Goal: Task Accomplishment & Management: Use online tool/utility

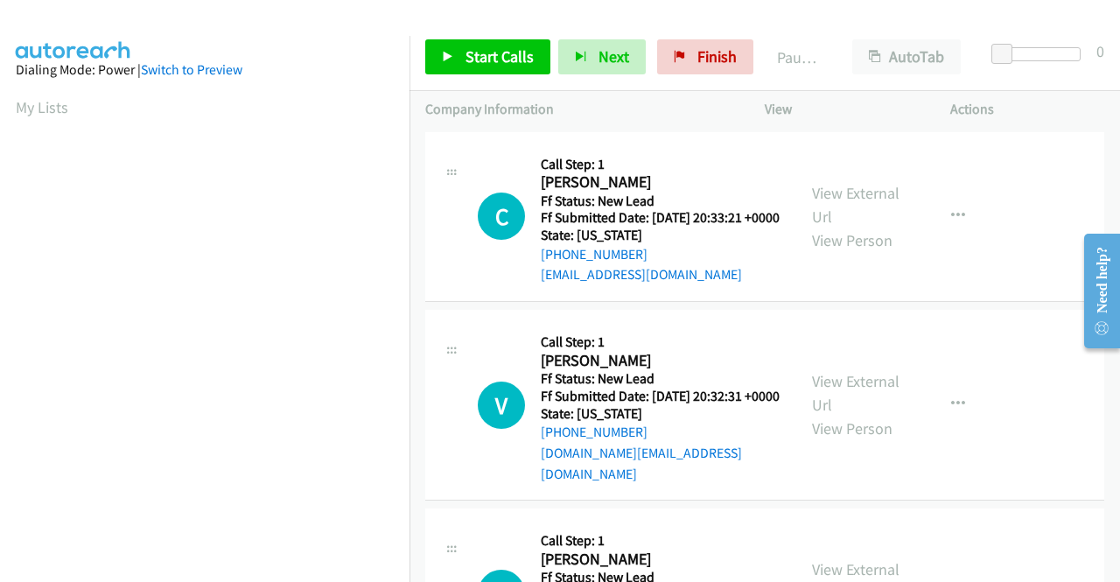
click at [949, 306] on td "C Callback Scheduled Call Step: 1 Cody Mahaffy America/New_York Ff Status: New …" at bounding box center [765, 217] width 711 height 179
drag, startPoint x: 847, startPoint y: 210, endPoint x: 864, endPoint y: 138, distance: 73.7
click at [870, 204] on link "View External Url" at bounding box center [856, 205] width 88 height 44
click at [869, 395] on link "View External Url" at bounding box center [856, 393] width 88 height 44
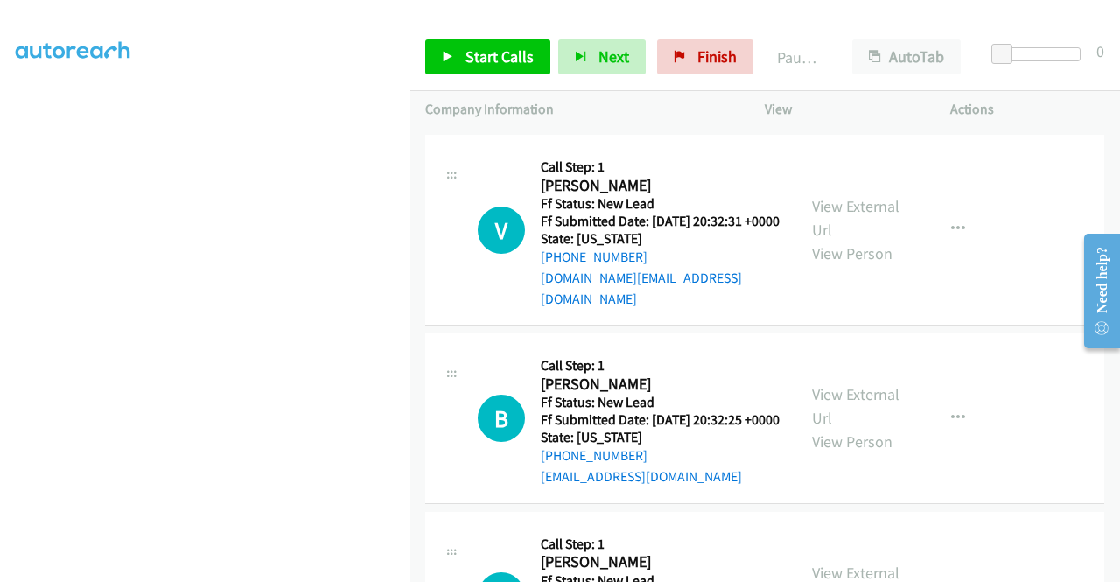
scroll to position [263, 0]
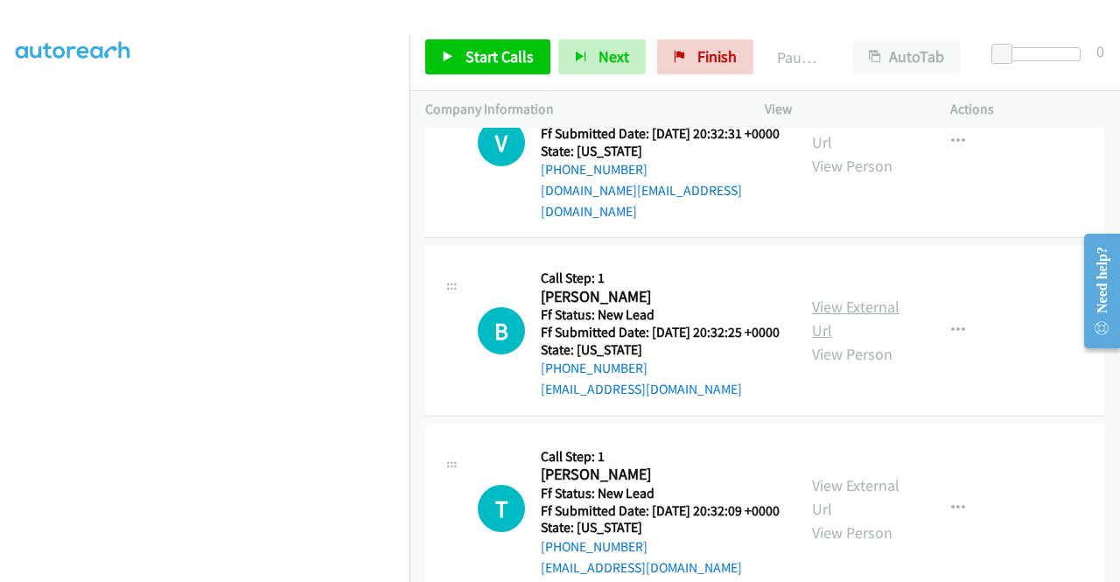
click at [846, 321] on link "View External Url" at bounding box center [856, 319] width 88 height 44
click at [513, 50] on span "Start Calls" at bounding box center [500, 56] width 68 height 20
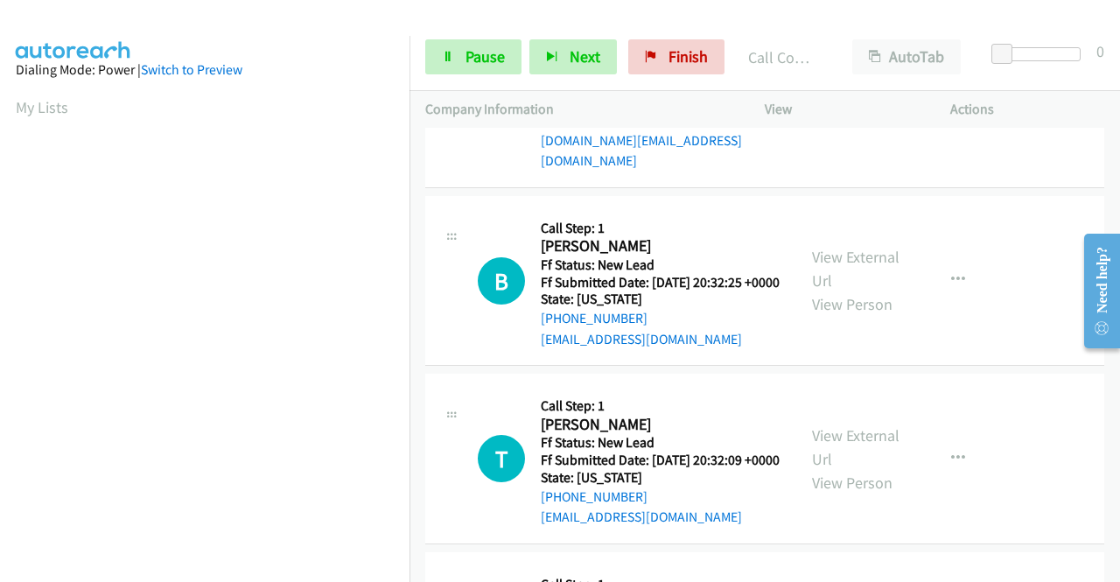
scroll to position [438, 0]
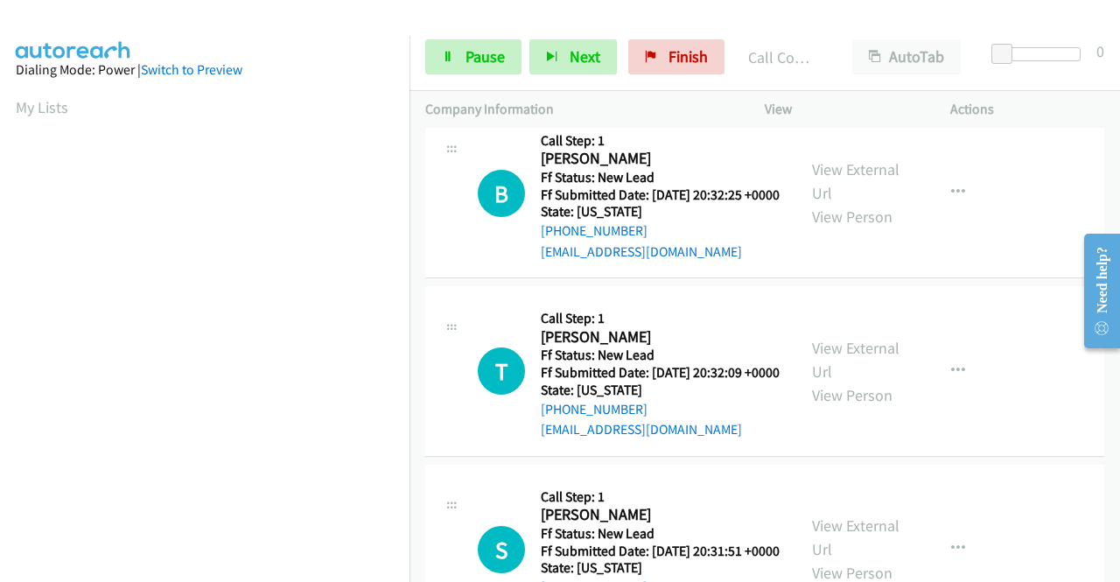
click at [834, 397] on div "View External Url View Person" at bounding box center [857, 371] width 91 height 71
click at [834, 382] on link "View External Url" at bounding box center [856, 360] width 88 height 44
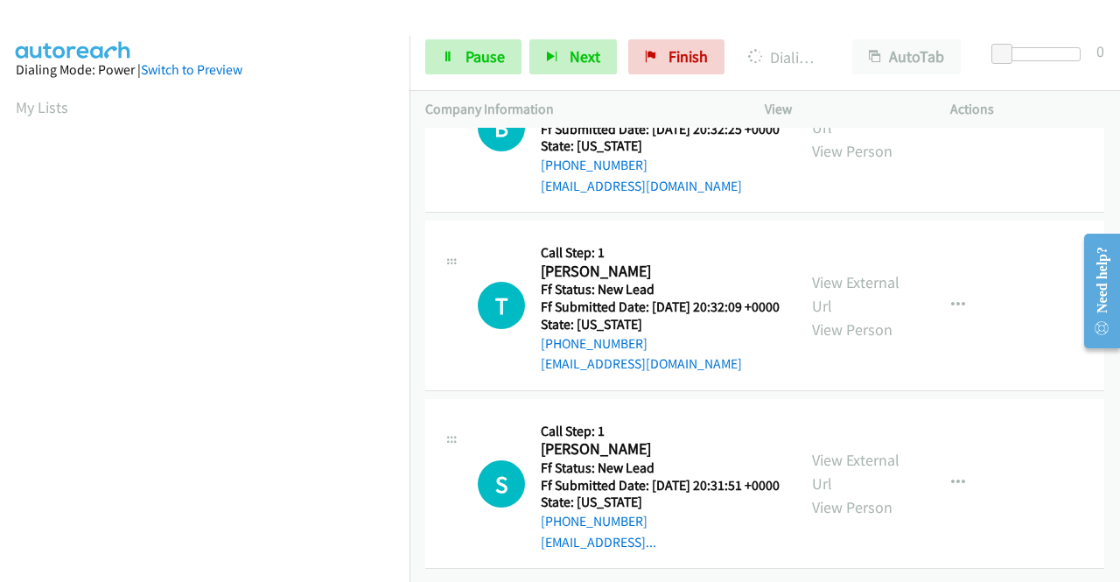
scroll to position [580, 0]
click at [847, 450] on link "View External Url" at bounding box center [856, 472] width 88 height 44
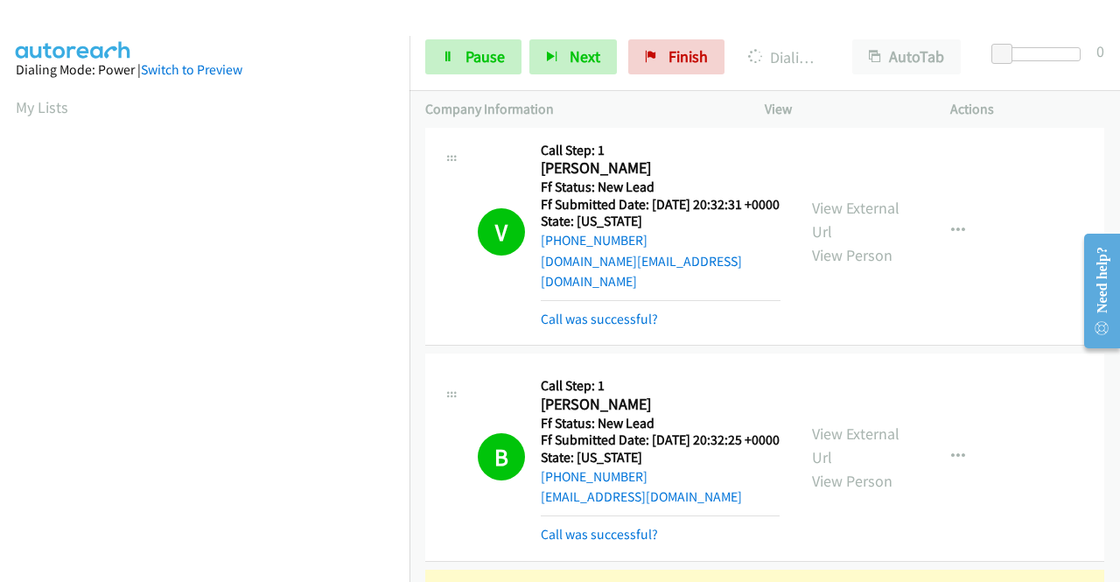
scroll to position [399, 0]
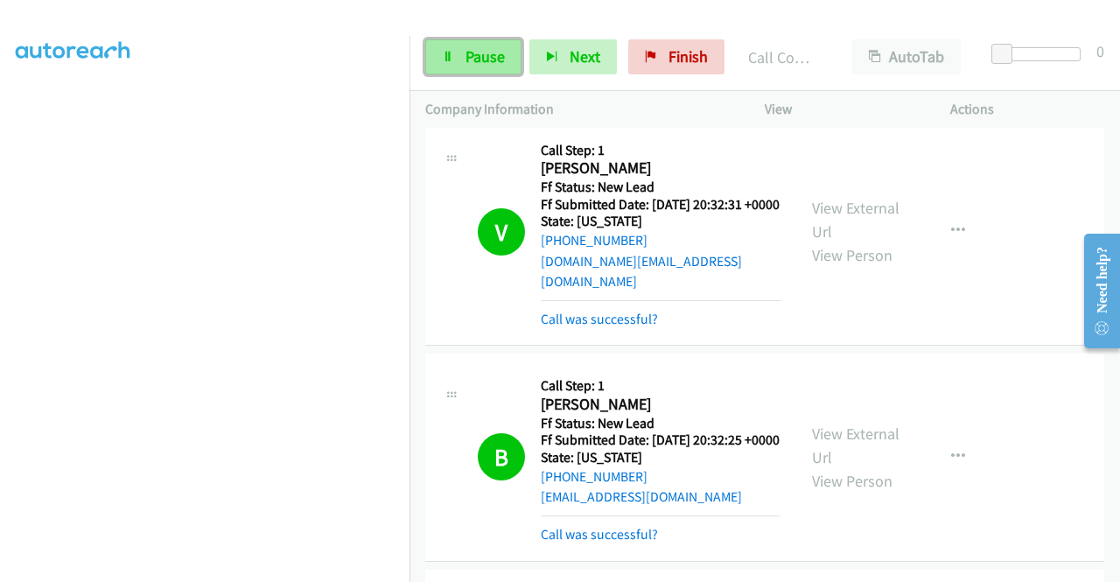
click at [461, 63] on link "Pause" at bounding box center [473, 56] width 96 height 35
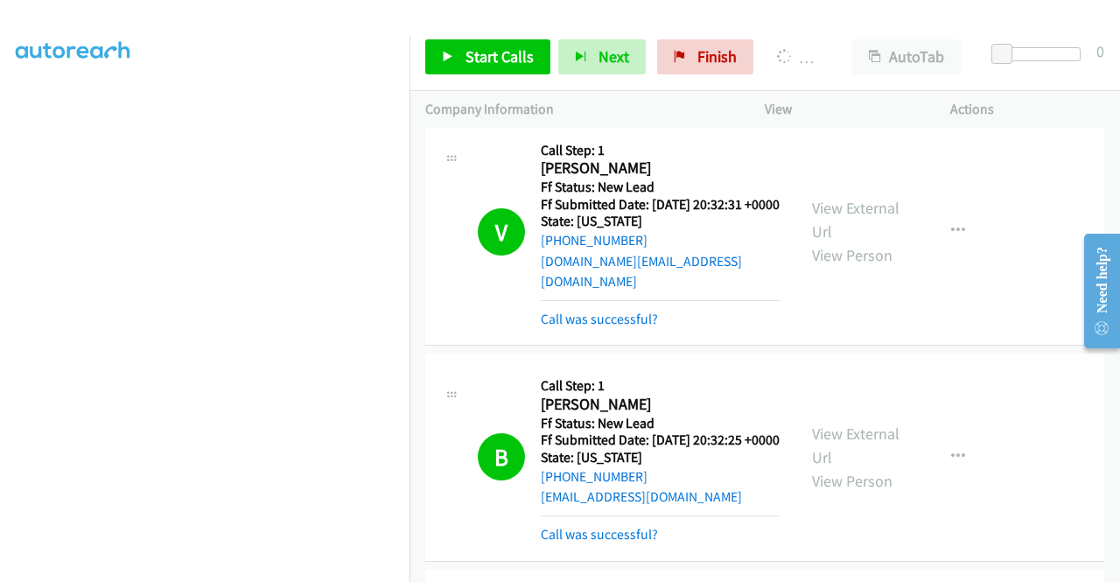
scroll to position [0, 0]
click at [630, 543] on link "Call was successful?" at bounding box center [599, 534] width 117 height 17
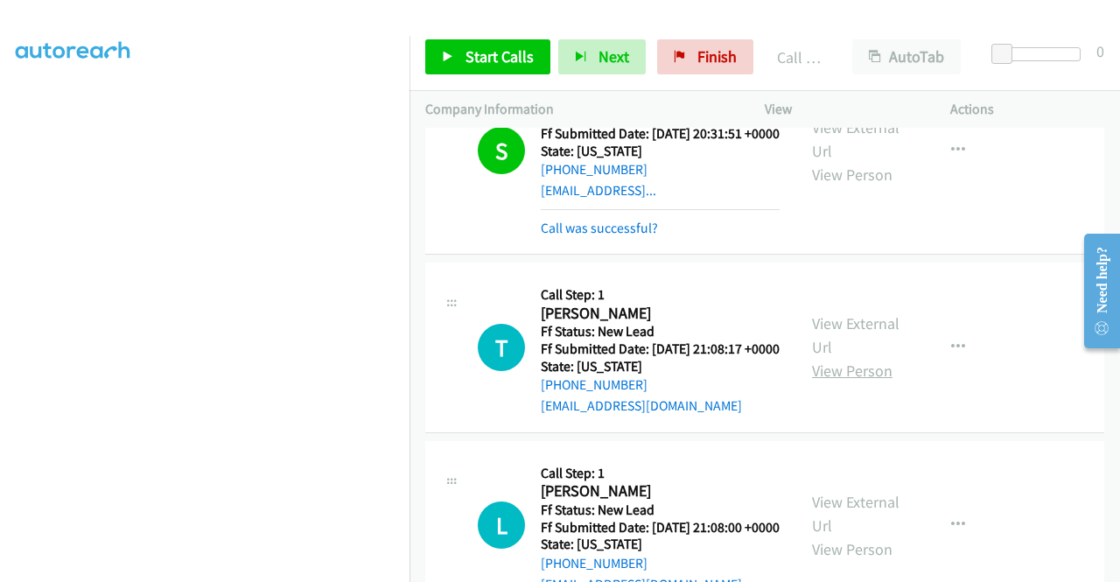
scroll to position [1017, 0]
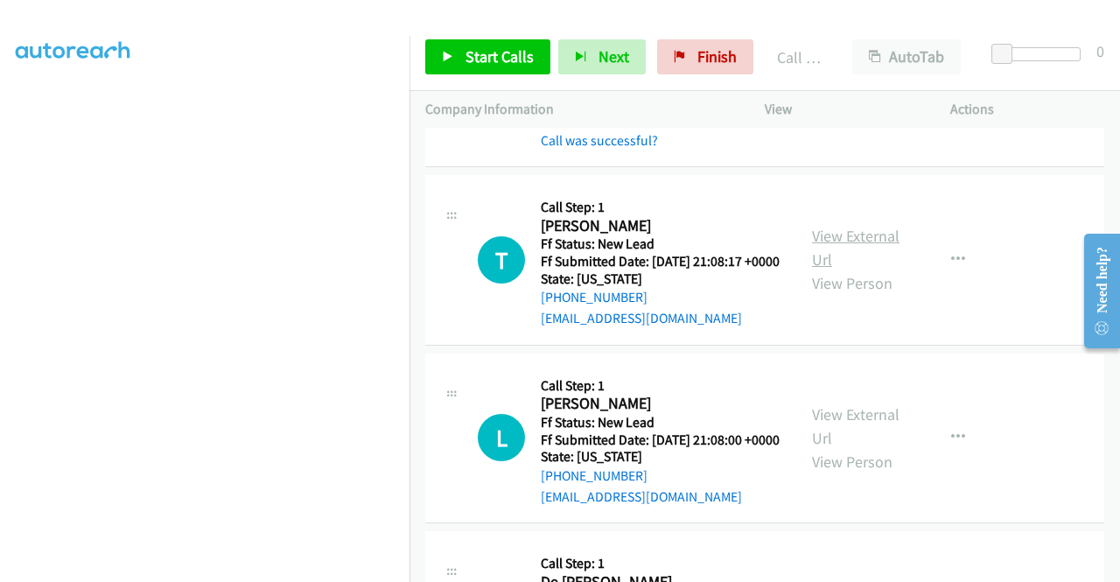
click at [844, 270] on link "View External Url" at bounding box center [856, 248] width 88 height 44
click at [864, 448] on link "View External Url" at bounding box center [856, 426] width 88 height 44
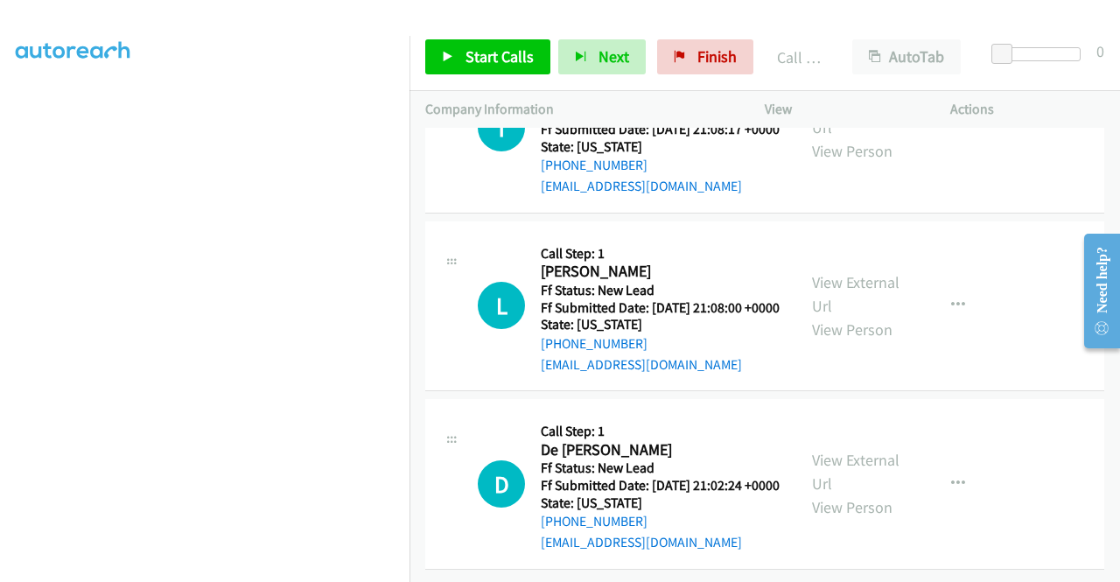
scroll to position [1192, 0]
click at [886, 494] on link "View External Url" at bounding box center [856, 472] width 88 height 44
click at [504, 52] on span "Start Calls" at bounding box center [500, 56] width 68 height 20
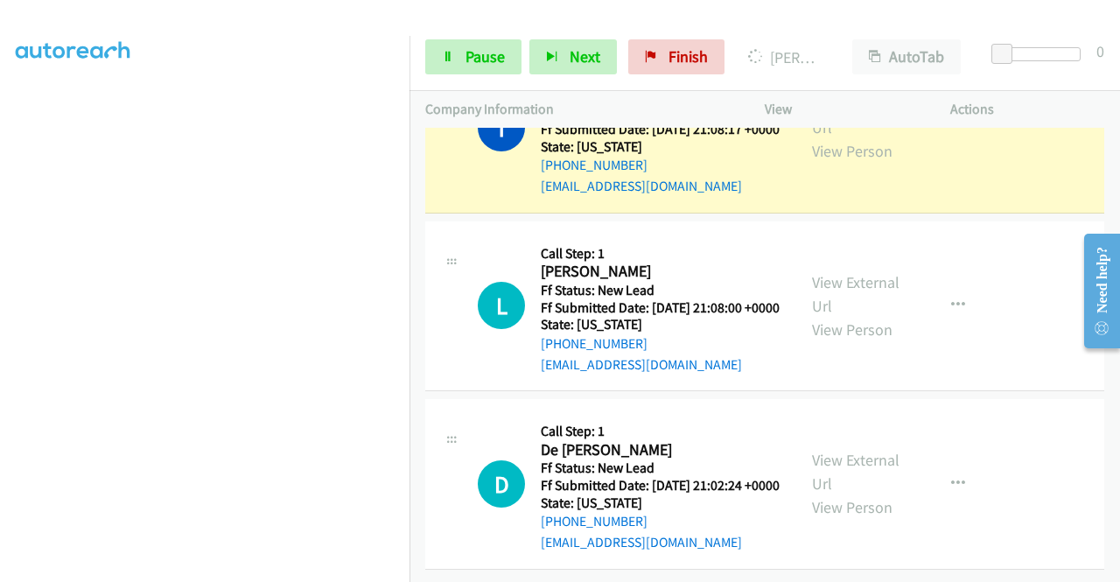
click at [277, 568] on section at bounding box center [205, 167] width 378 height 838
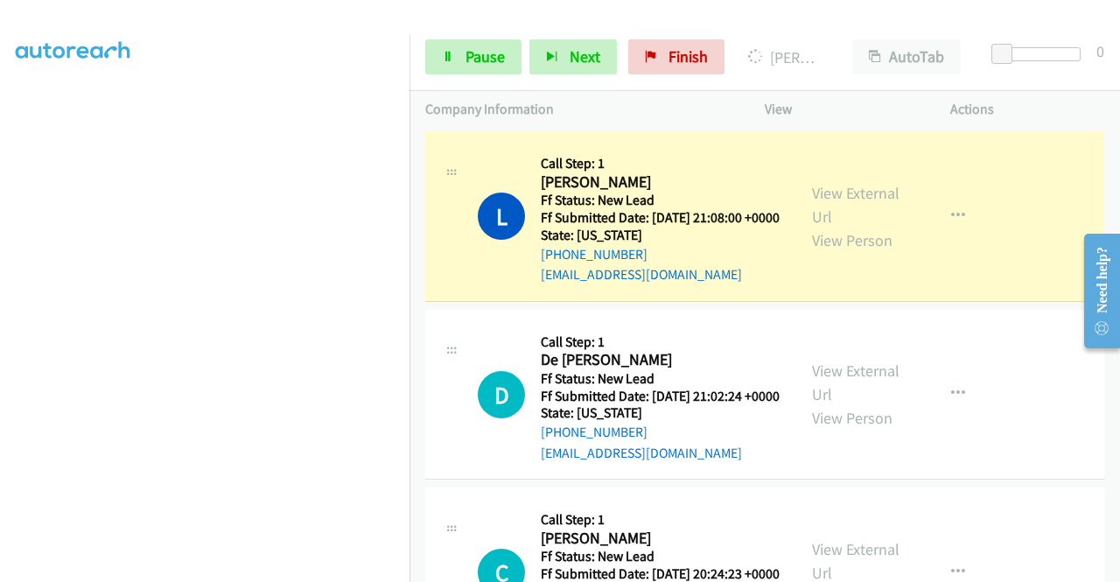
scroll to position [0, 0]
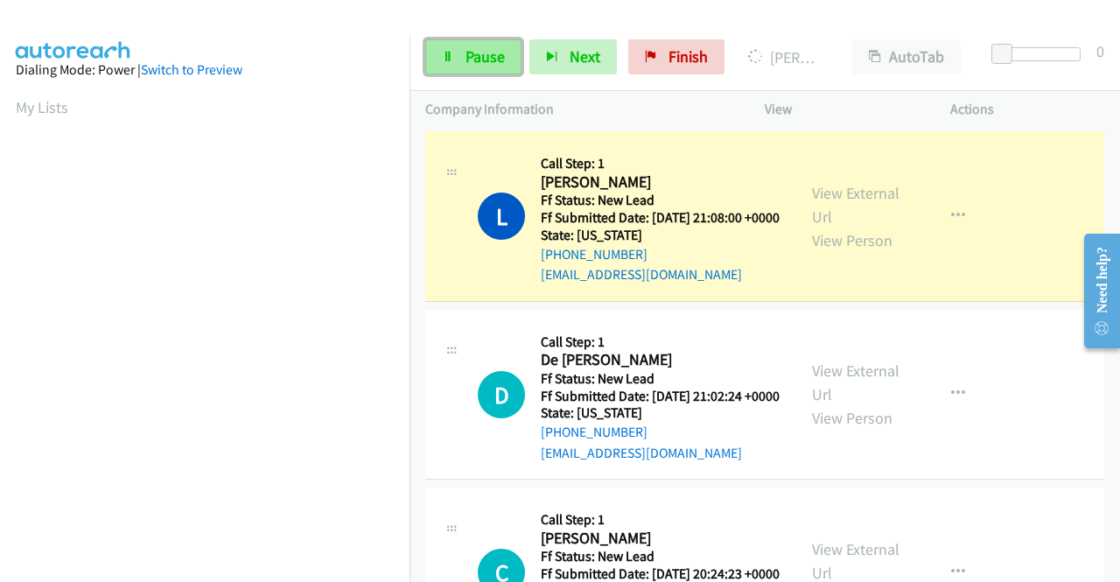
click at [480, 49] on span "Pause" at bounding box center [485, 56] width 39 height 20
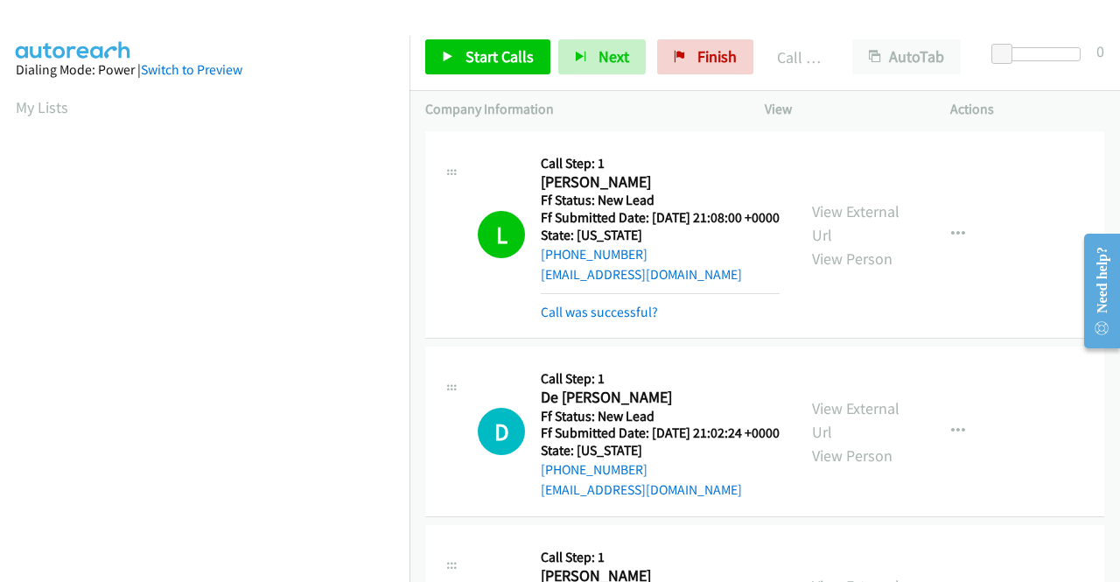
scroll to position [399, 0]
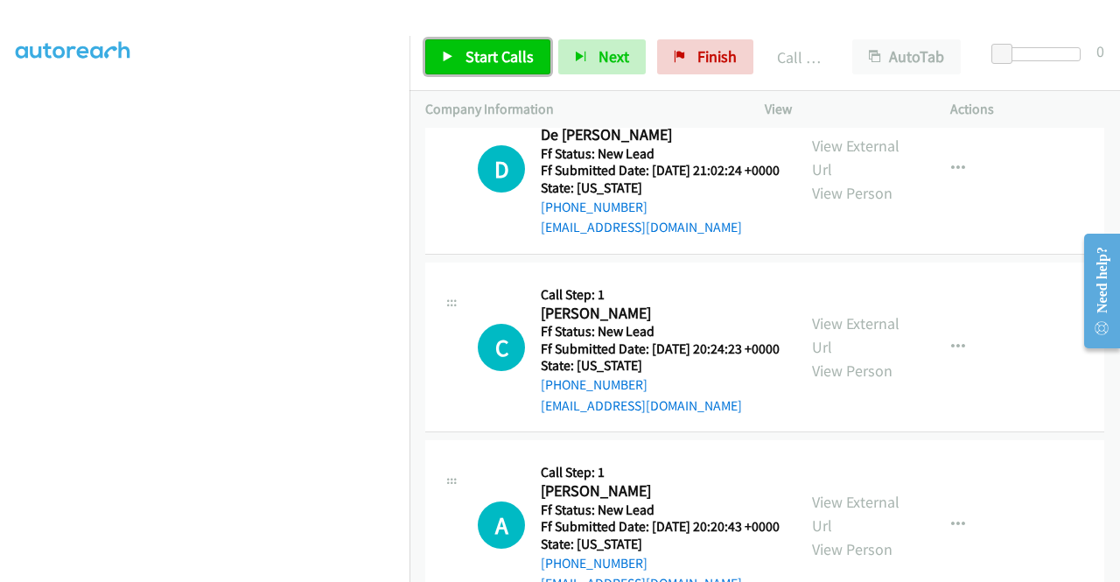
click at [523, 67] on link "Start Calls" at bounding box center [487, 56] width 125 height 35
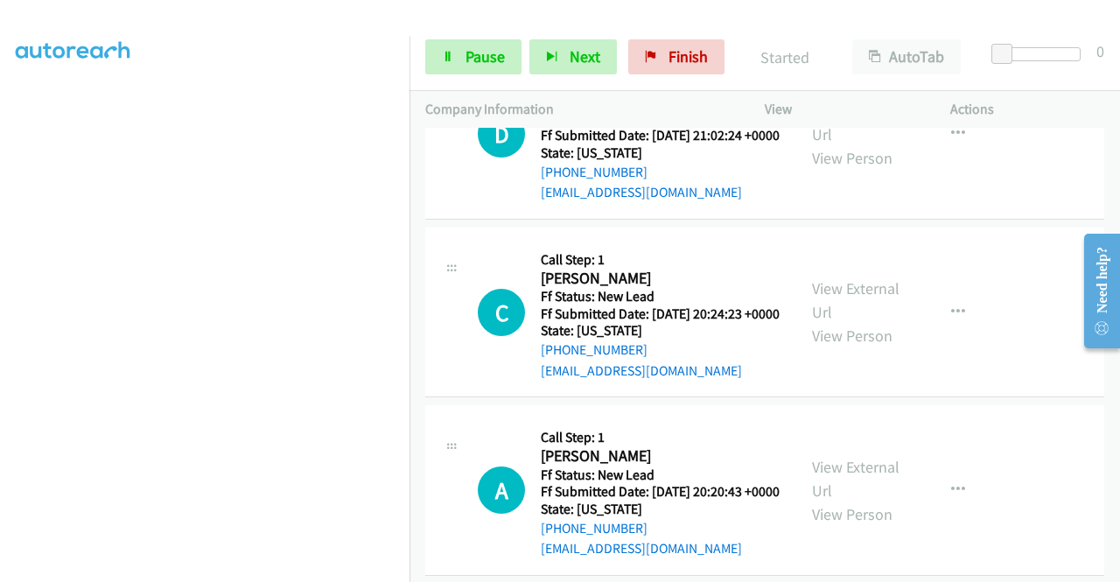
scroll to position [1626, 0]
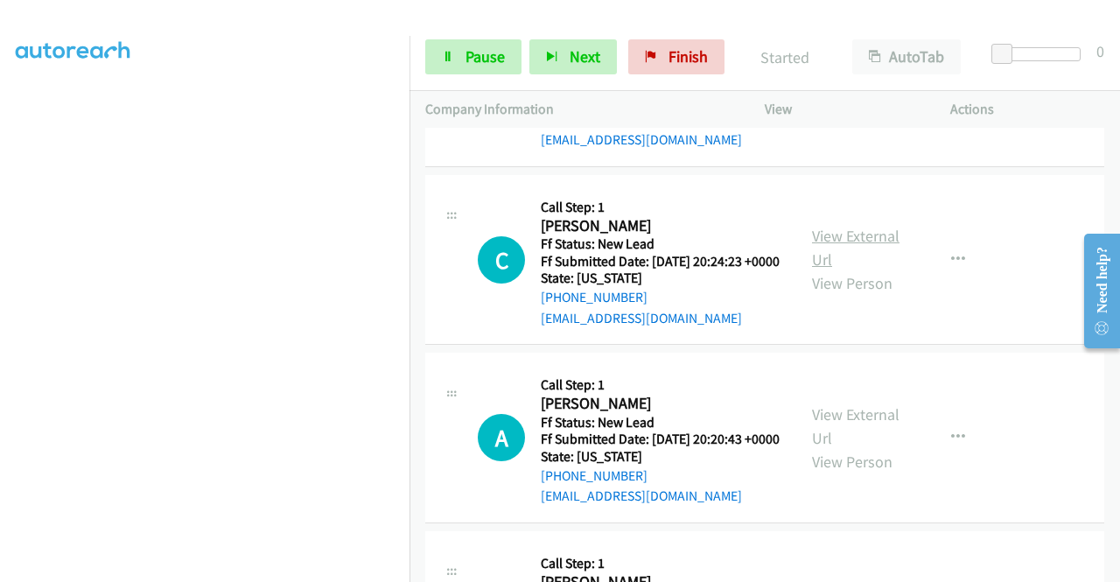
click at [861, 270] on link "View External Url" at bounding box center [856, 248] width 88 height 44
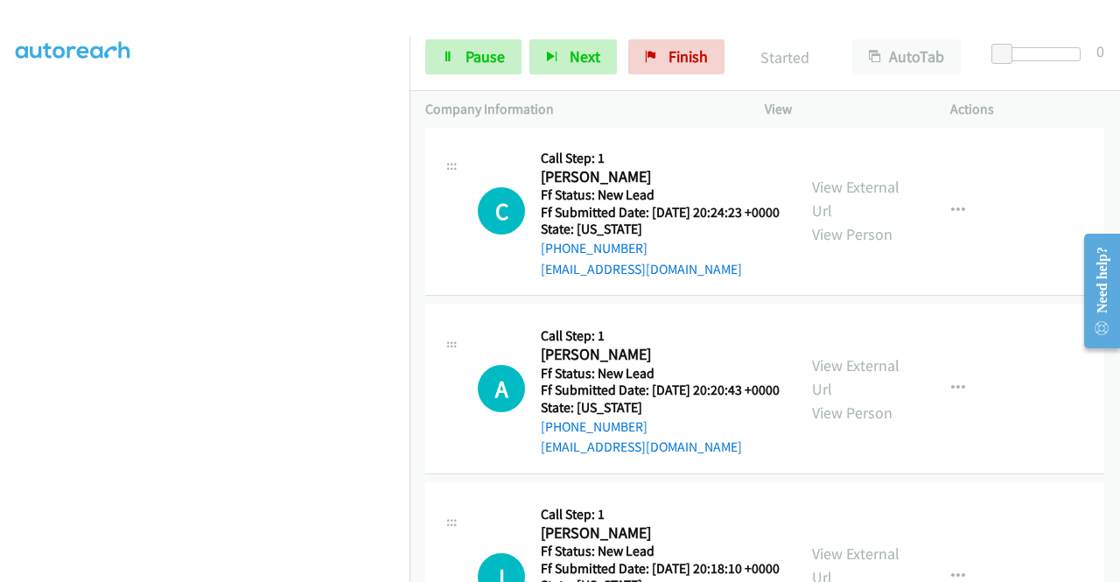
scroll to position [1714, 0]
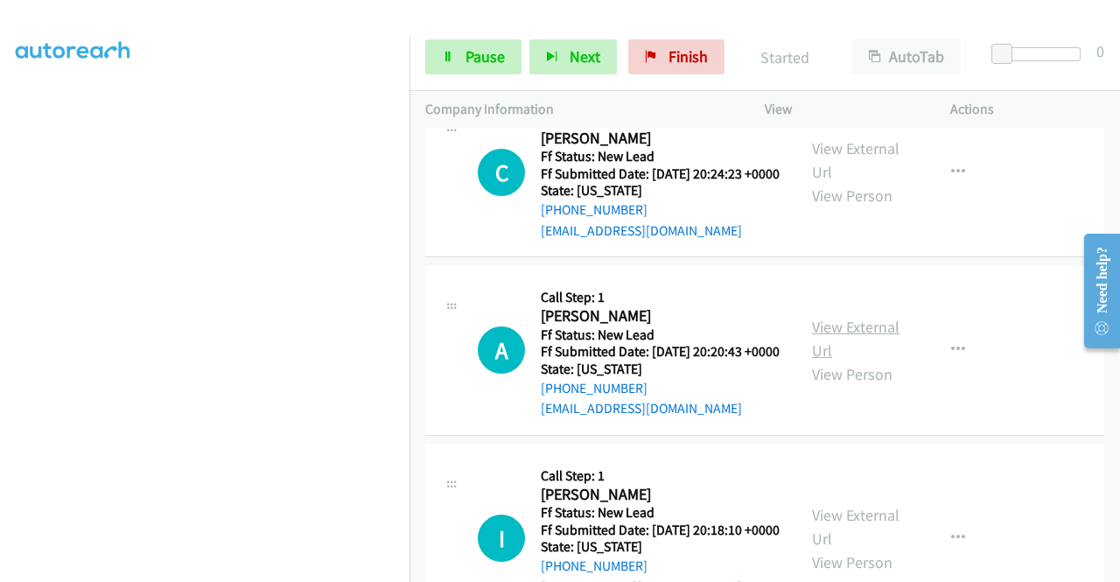
click at [868, 361] on link "View External Url" at bounding box center [856, 339] width 88 height 44
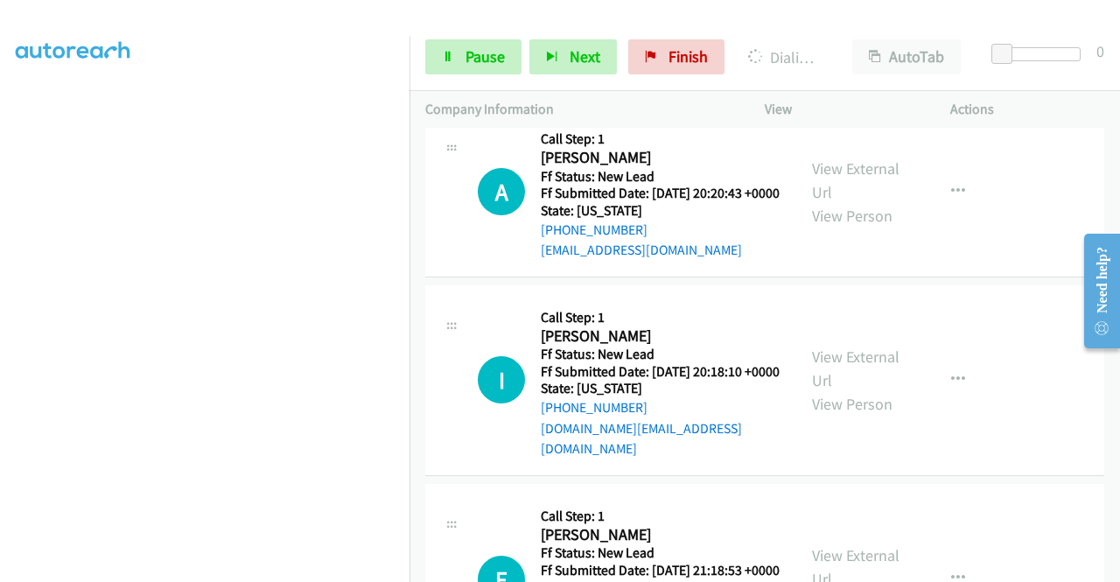
scroll to position [1889, 0]
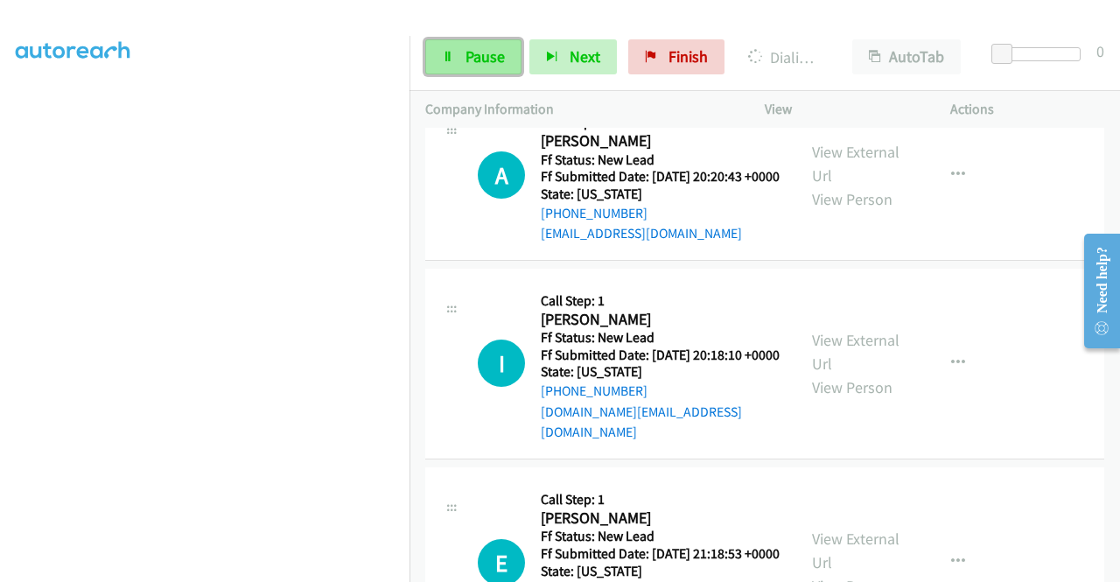
click at [495, 59] on span "Pause" at bounding box center [485, 56] width 39 height 20
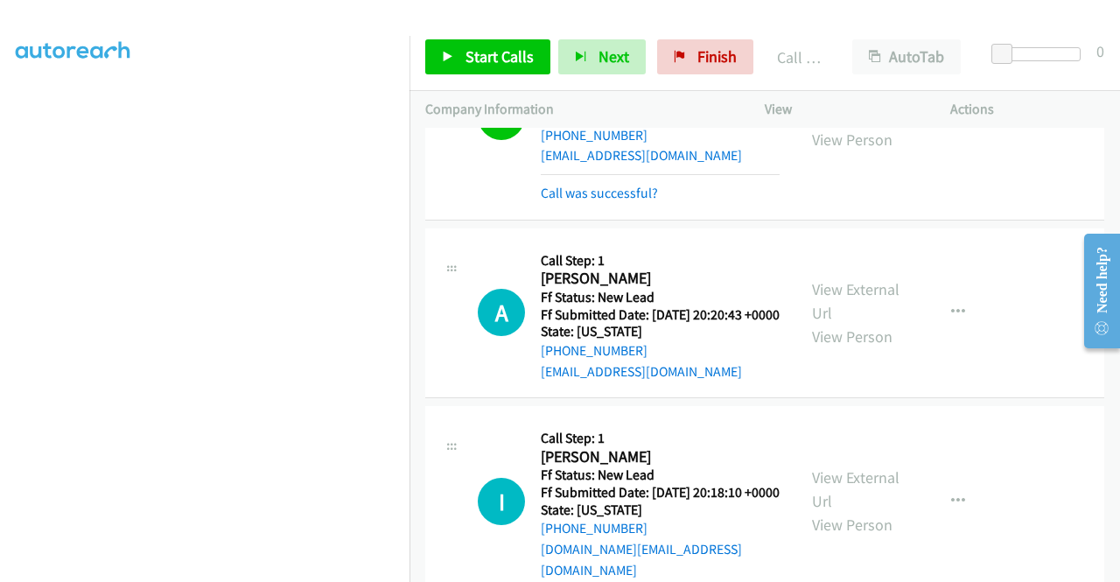
scroll to position [1907, 0]
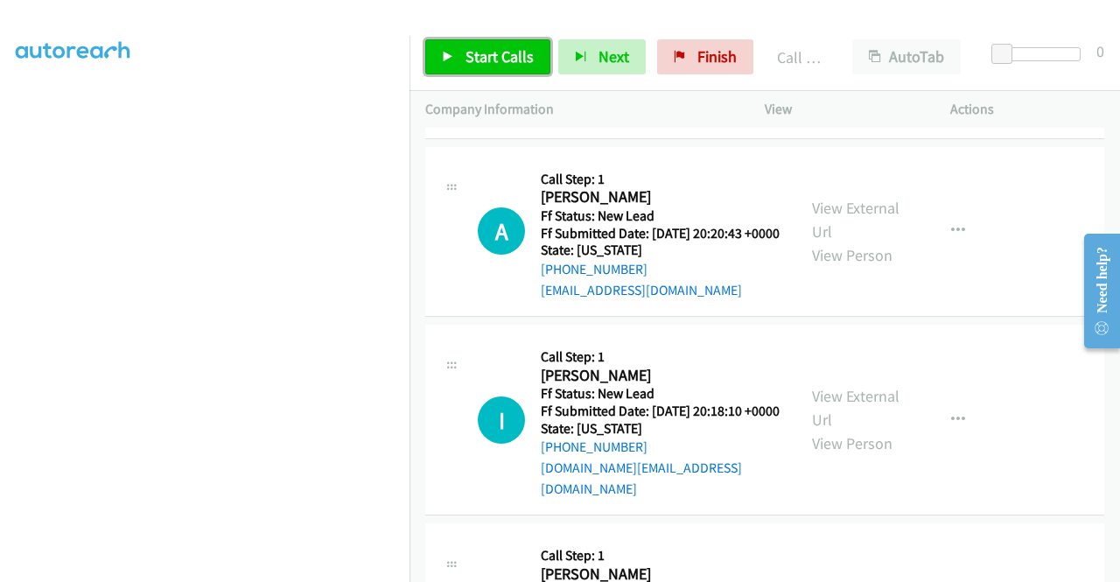
drag, startPoint x: 506, startPoint y: 59, endPoint x: 536, endPoint y: 81, distance: 36.9
click at [506, 59] on span "Start Calls" at bounding box center [500, 56] width 68 height 20
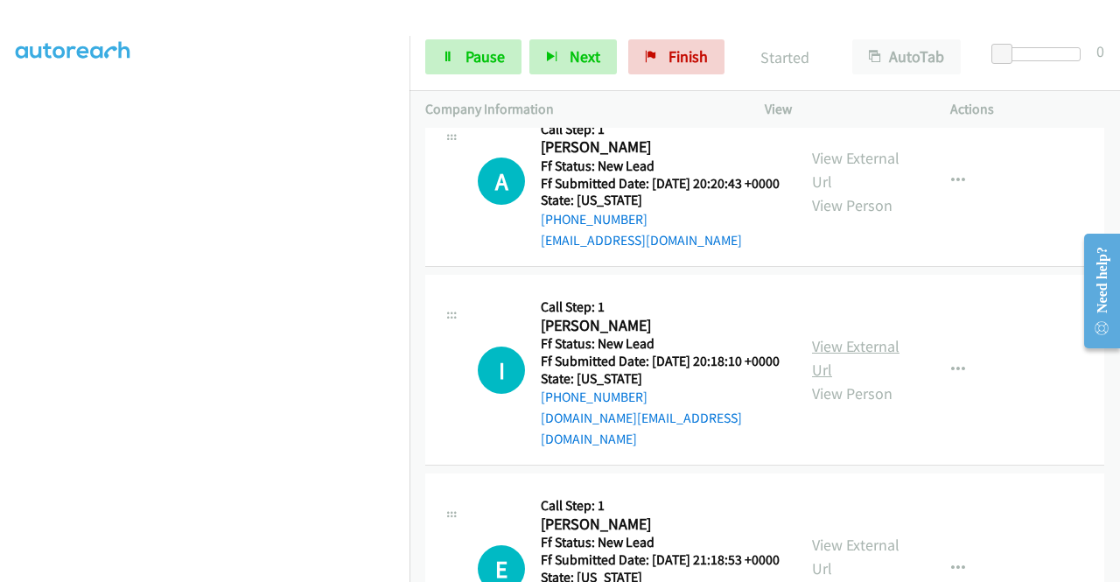
scroll to position [1995, 0]
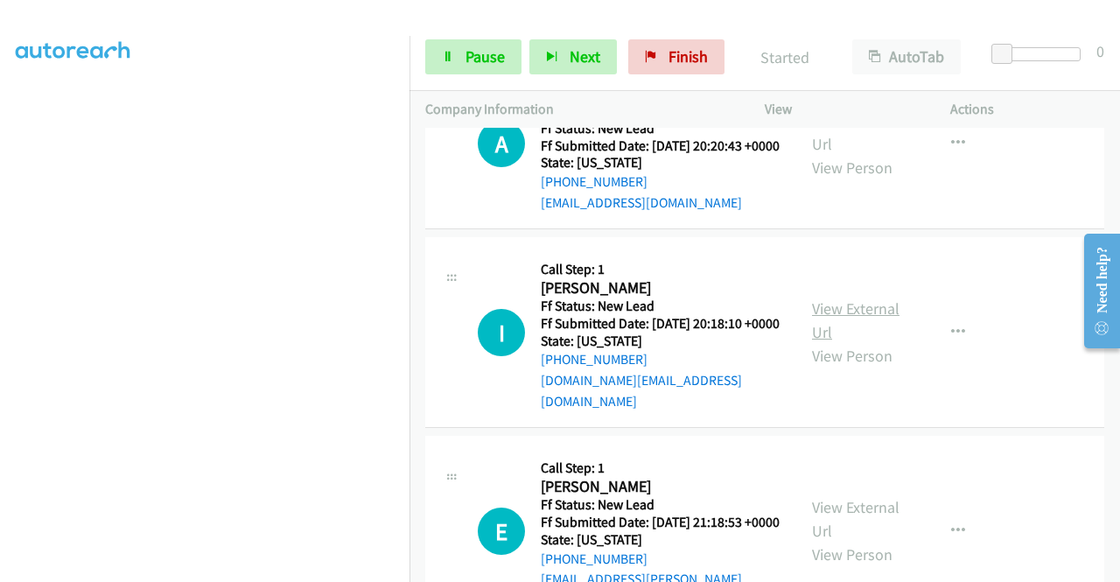
click at [856, 342] on link "View External Url" at bounding box center [856, 321] width 88 height 44
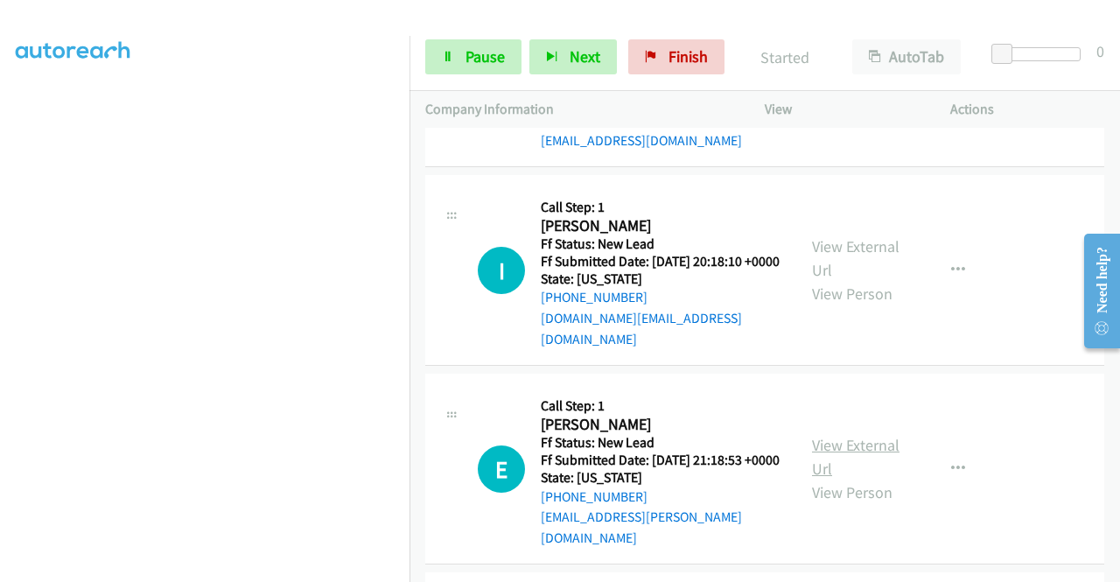
scroll to position [2170, 0]
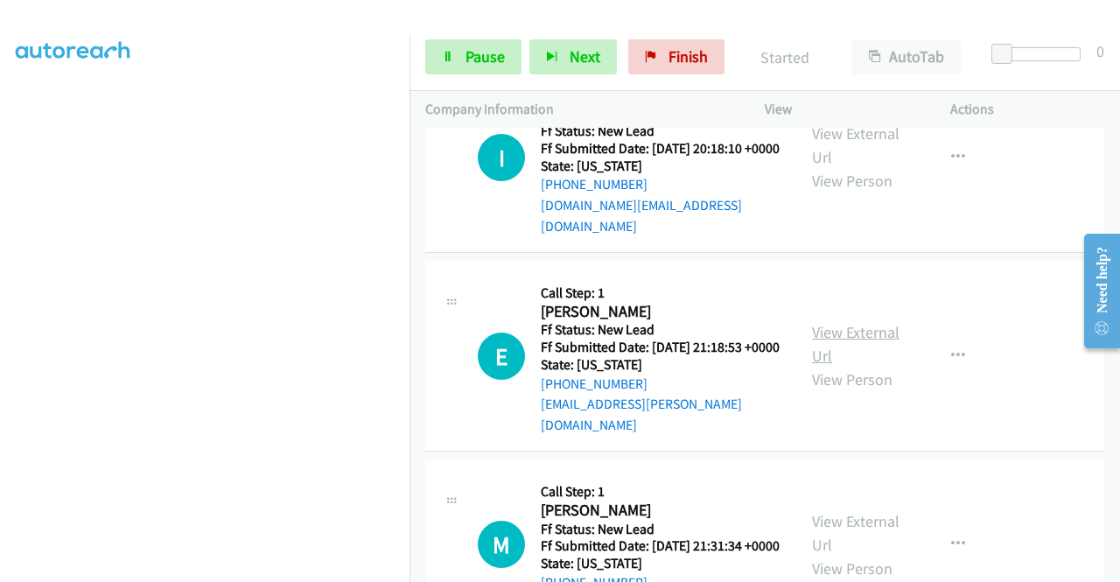
click at [849, 366] on link "View External Url" at bounding box center [856, 344] width 88 height 44
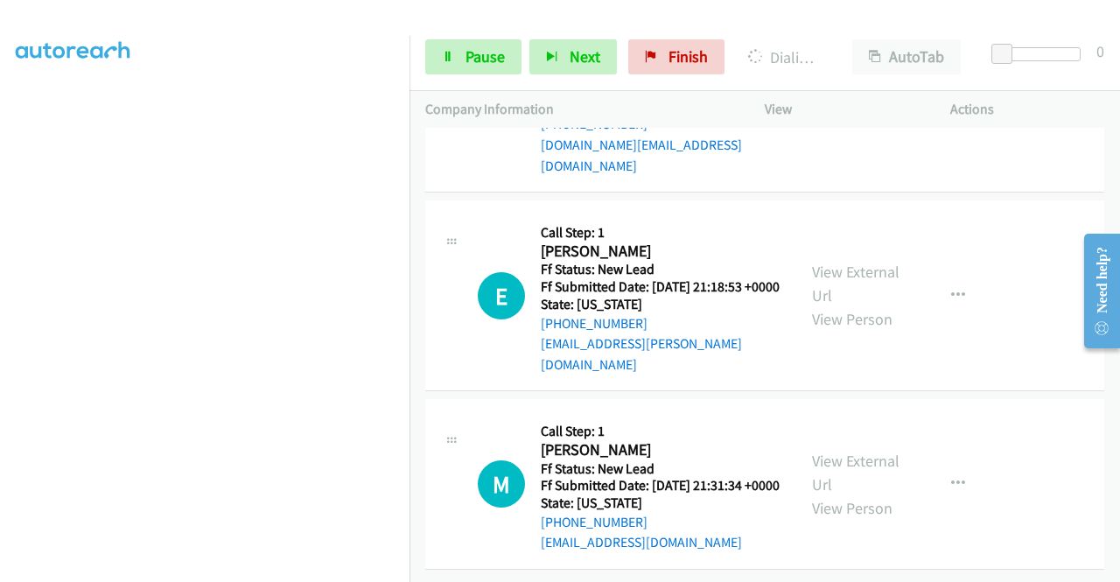
scroll to position [2345, 0]
click at [839, 493] on link "View External Url" at bounding box center [856, 473] width 88 height 44
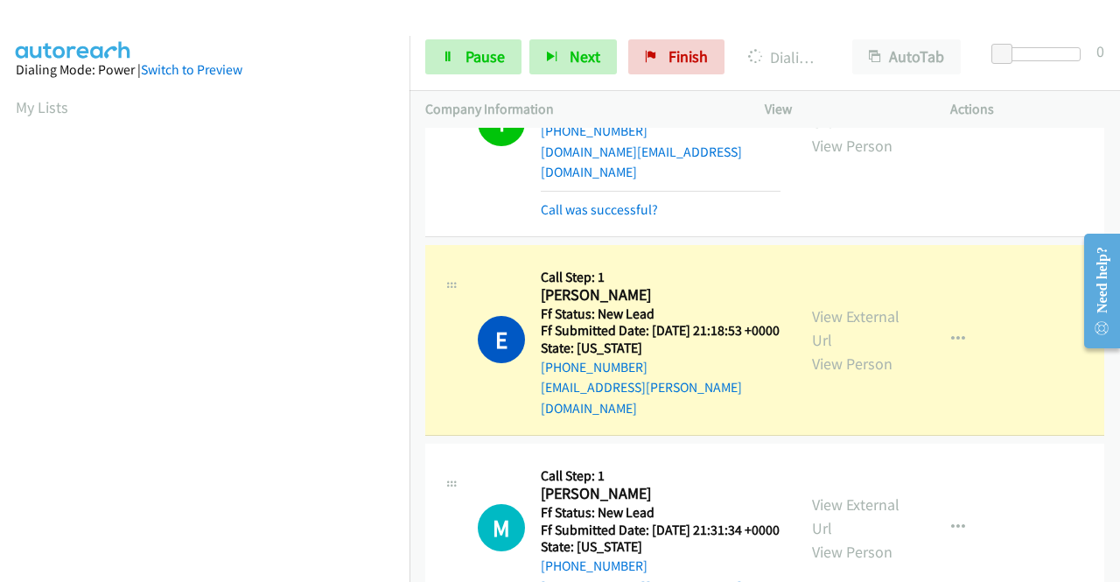
scroll to position [399, 0]
click at [495, 36] on div "Start Calls Pause Next Finish Dialing Edna Lumahan AutoTab AutoTab 0" at bounding box center [765, 57] width 711 height 67
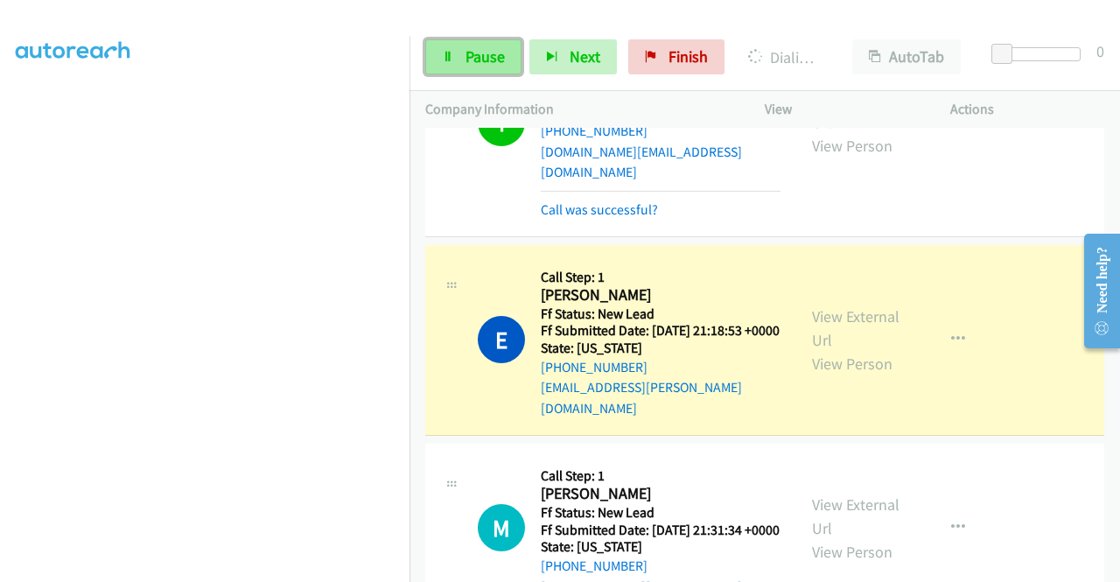
click at [445, 64] on link "Pause" at bounding box center [473, 56] width 96 height 35
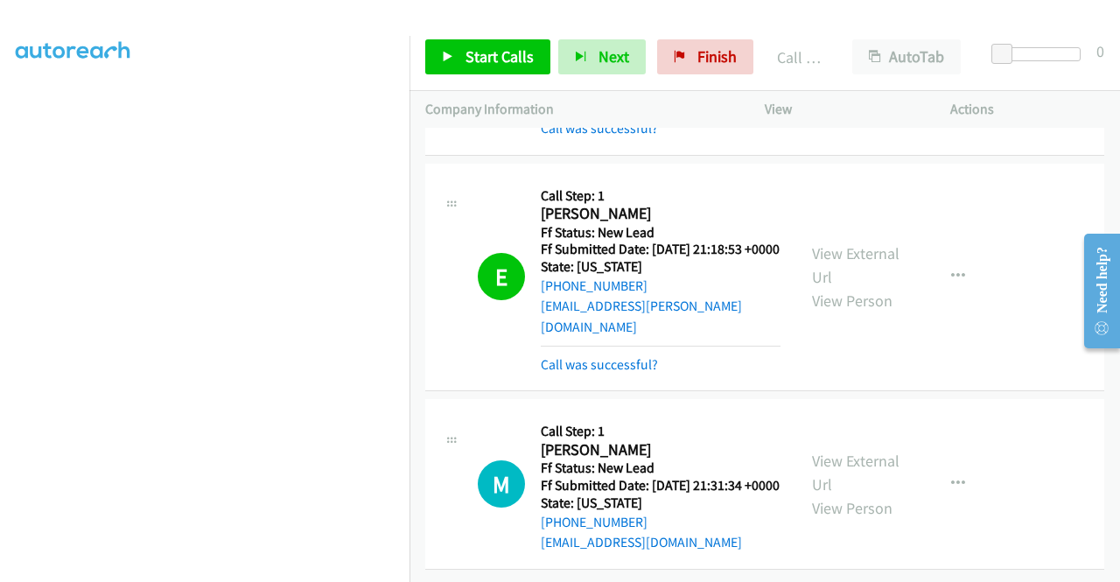
scroll to position [2511, 0]
click at [523, 57] on span "Start Calls" at bounding box center [500, 56] width 68 height 20
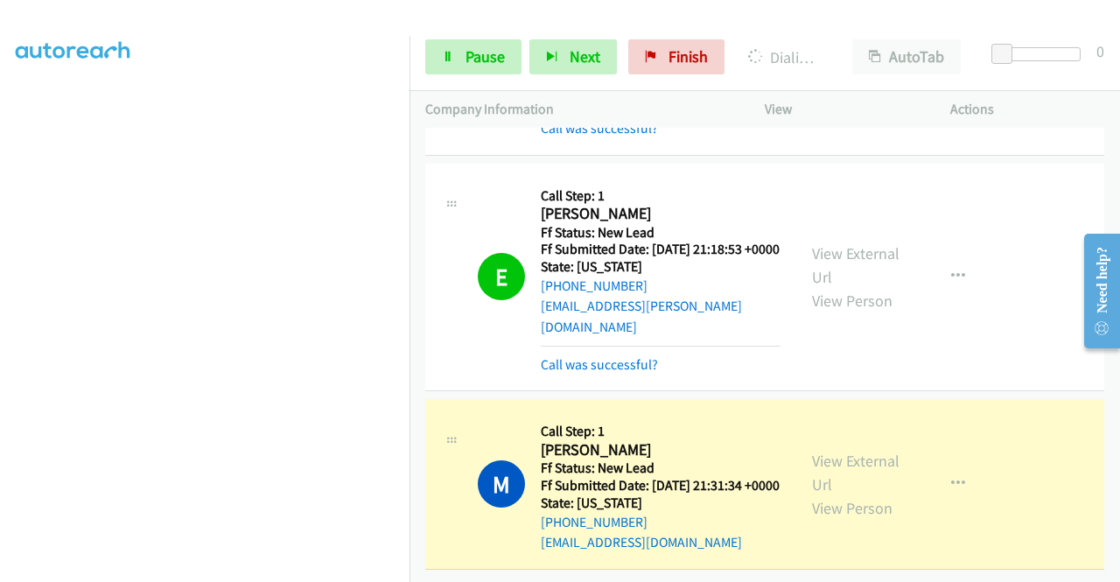
scroll to position [0, 0]
click at [447, 76] on div "Start Calls Pause Next Finish Dialing Marilyn Andonisio AutoTab AutoTab 0" at bounding box center [765, 57] width 711 height 67
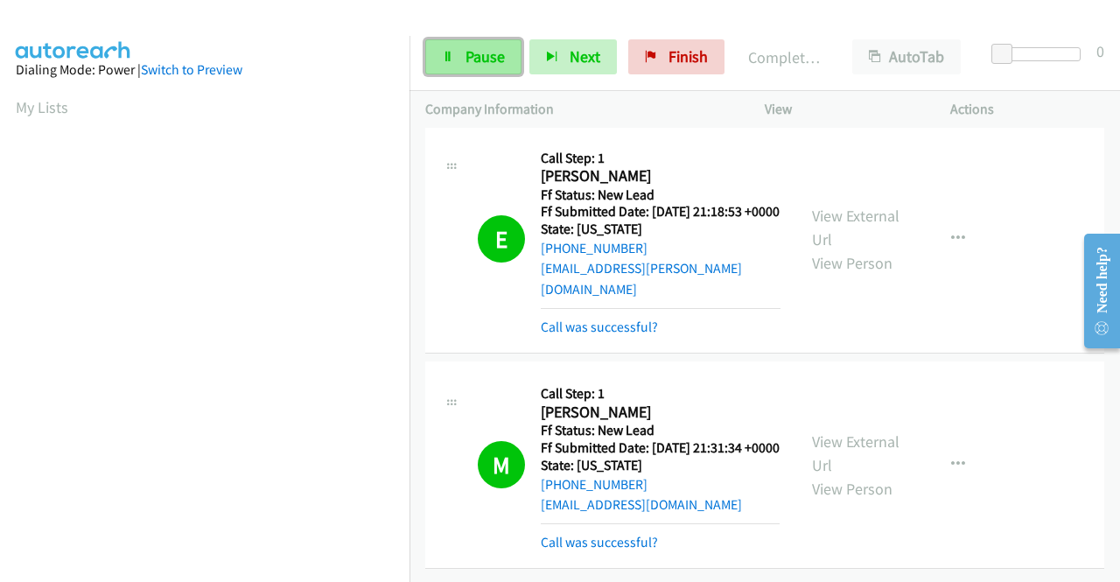
click at [496, 60] on span "Pause" at bounding box center [485, 56] width 39 height 20
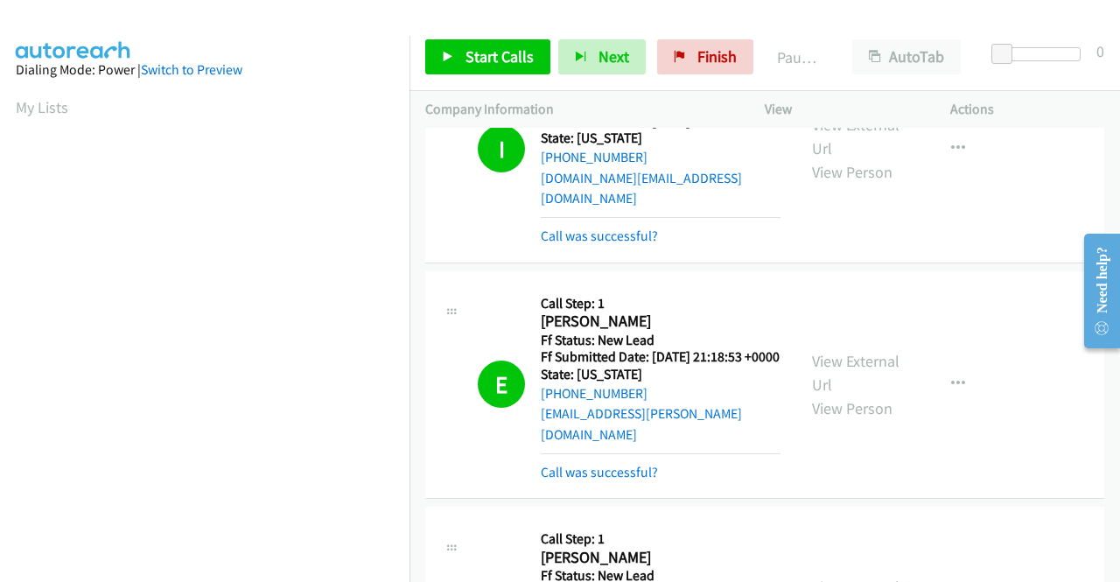
scroll to position [2277, 0]
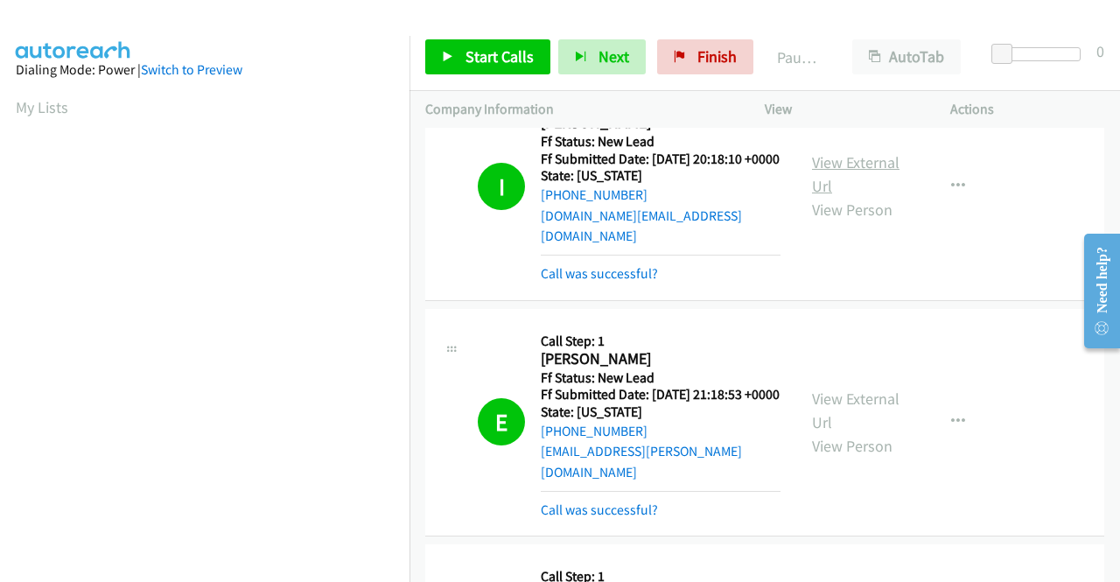
click at [853, 196] on link "View External Url" at bounding box center [856, 174] width 88 height 44
click at [509, 53] on span "Start Calls" at bounding box center [500, 56] width 68 height 20
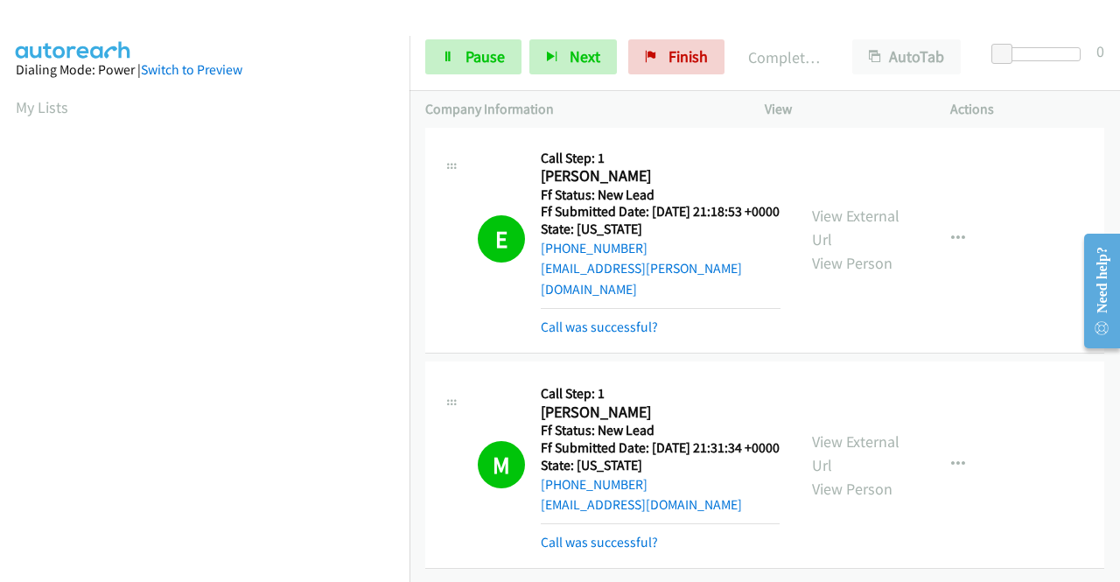
scroll to position [2627, 0]
click at [484, 59] on span "Pause" at bounding box center [485, 56] width 39 height 20
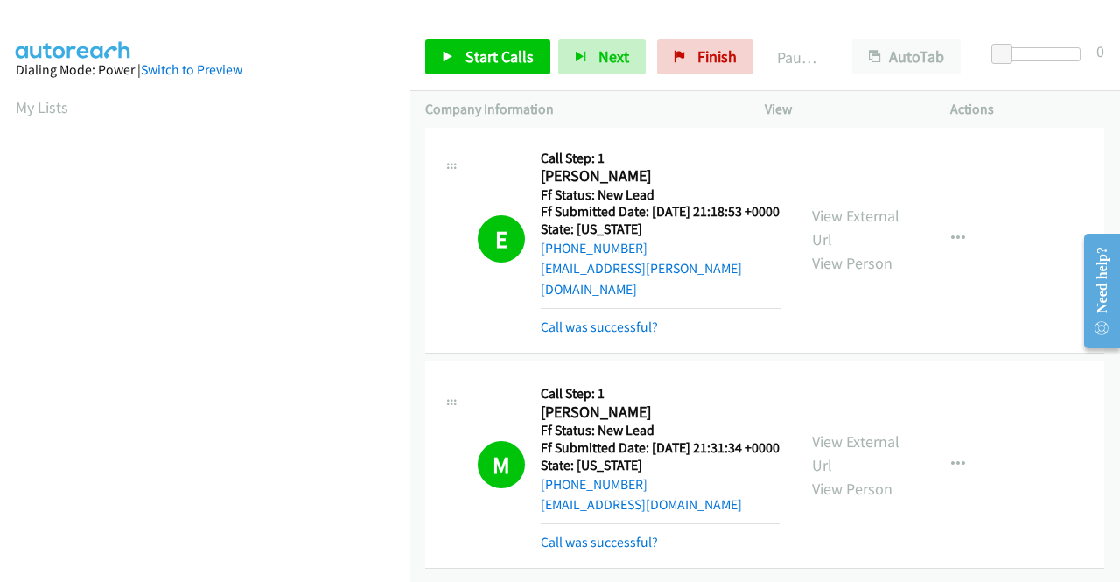
click at [996, 321] on div "E Callback Scheduled Call Step: 1 Edna Lumahan America/New_York Ff Status: New …" at bounding box center [764, 240] width 679 height 228
drag, startPoint x: 692, startPoint y: 46, endPoint x: 648, endPoint y: 78, distance: 54.6
click at [698, 46] on span "Finish" at bounding box center [717, 56] width 39 height 20
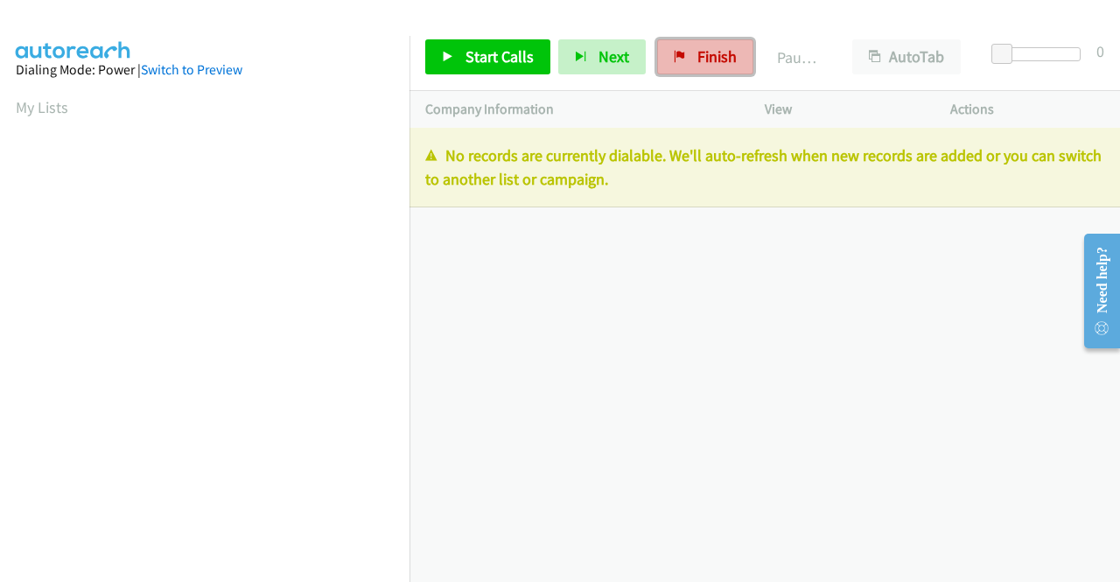
click at [676, 48] on link "Finish" at bounding box center [705, 56] width 96 height 35
